Goal: Information Seeking & Learning: Learn about a topic

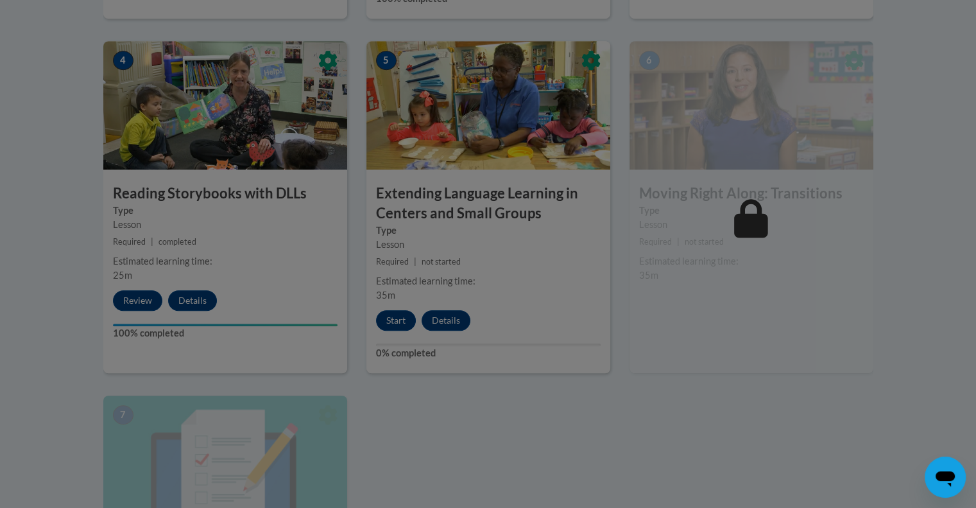
click at [756, 423] on div at bounding box center [488, 254] width 976 height 508
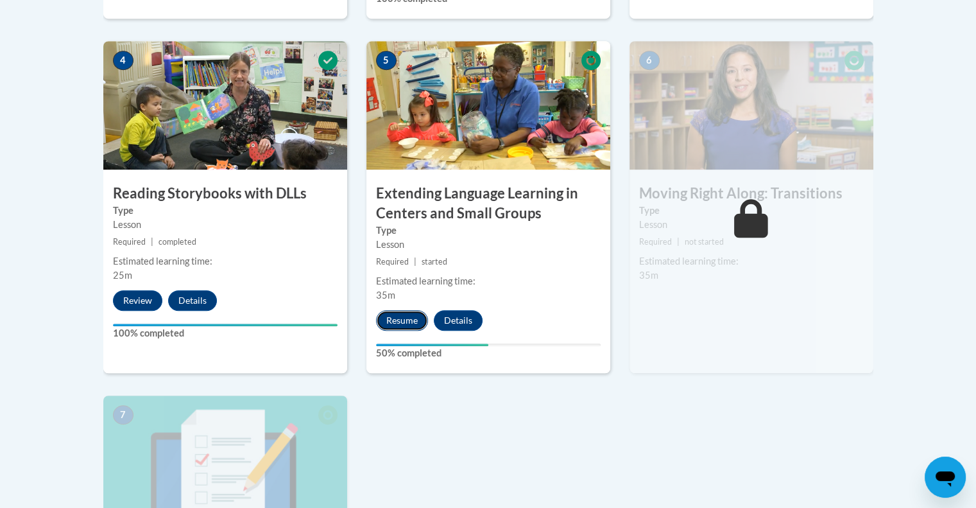
click at [390, 324] on button "Resume" at bounding box center [402, 320] width 52 height 21
